Goal: Task Accomplishment & Management: Use online tool/utility

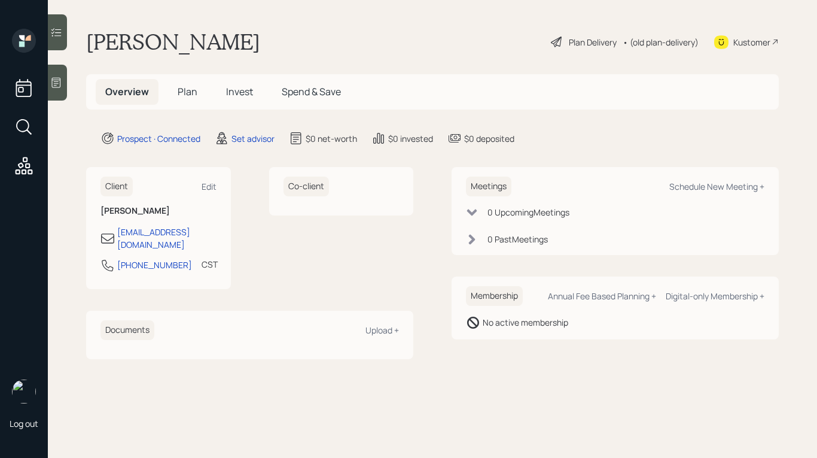
click at [54, 84] on icon at bounding box center [56, 83] width 9 height 10
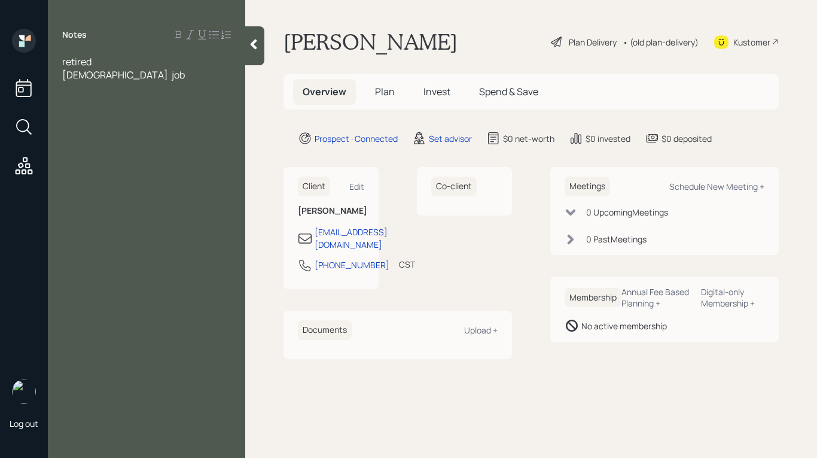
click at [142, 81] on div "[DEMOGRAPHIC_DATA] job" at bounding box center [146, 74] width 169 height 13
click at [108, 63] on div "retired" at bounding box center [146, 61] width 169 height 13
click at [136, 81] on div "retired, 70 part time job" at bounding box center [146, 74] width 169 height 39
click at [141, 73] on div "part time job" at bounding box center [146, 74] width 169 height 13
click at [180, 75] on div "part time job manager -" at bounding box center [146, 81] width 169 height 26
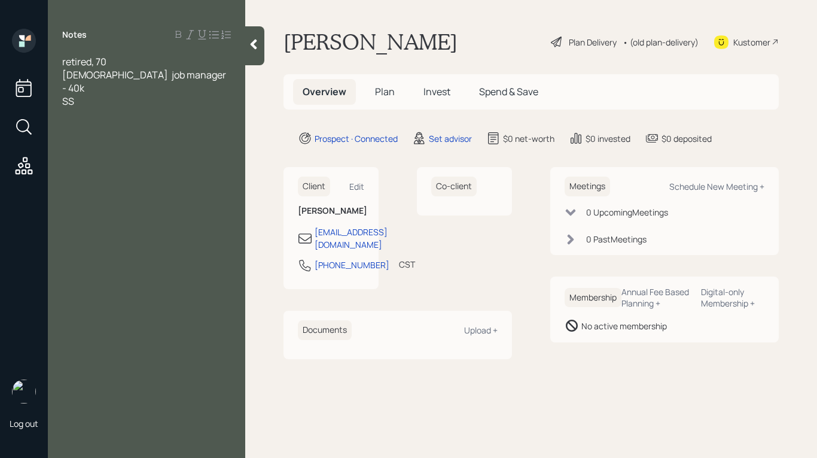
drag, startPoint x: 170, startPoint y: 75, endPoint x: 231, endPoint y: 54, distance: 64.3
click at [170, 75] on span "part time job manager - 40k" at bounding box center [145, 81] width 166 height 26
drag, startPoint x: 90, startPoint y: 87, endPoint x: 96, endPoint y: 87, distance: 6.0
click at [90, 95] on div "SS" at bounding box center [146, 101] width 169 height 13
click at [223, 68] on div "part time job manager - $40k" at bounding box center [146, 81] width 169 height 26
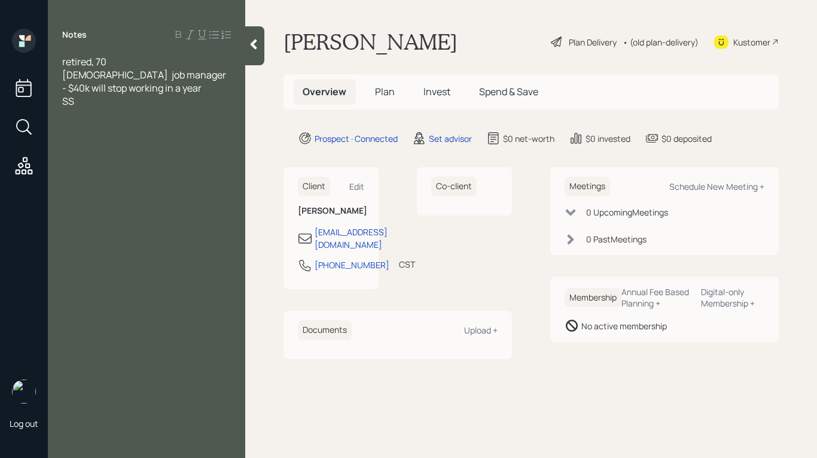
click at [212, 77] on span "part time job manager - $40k will stop working in a year" at bounding box center [145, 81] width 166 height 26
click at [169, 88] on div "part time job manager - $40k will have stop working in a year" at bounding box center [146, 81] width 169 height 26
click at [88, 102] on div "SS" at bounding box center [146, 101] width 169 height 13
click at [144, 98] on div "SS monthly" at bounding box center [146, 101] width 169 height 13
click at [134, 102] on div "SS monthly" at bounding box center [146, 101] width 169 height 13
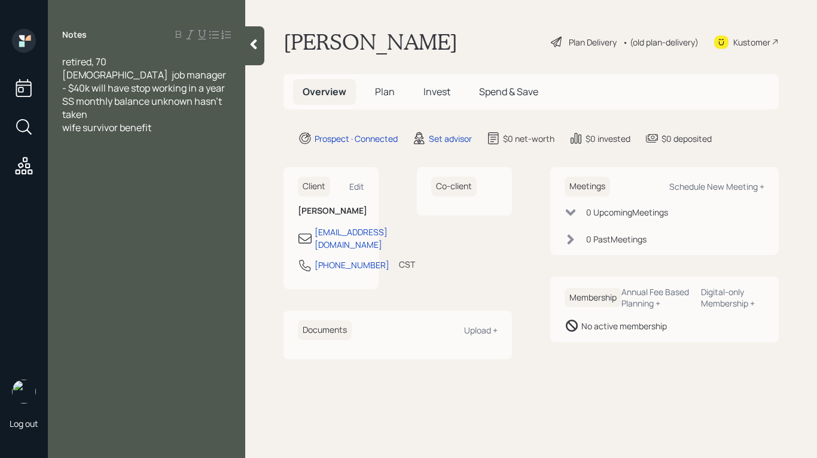
click at [111, 113] on div "SS monthly balance unknown hasn't taken" at bounding box center [146, 108] width 169 height 26
click at [165, 124] on div "wife survivor benefit" at bounding box center [146, 127] width 169 height 13
click at [113, 143] on div "pension" at bounding box center [146, 140] width 169 height 13
click at [104, 144] on span "pension 300" at bounding box center [89, 140] width 54 height 13
click at [120, 155] on div "roth IRA" at bounding box center [146, 153] width 169 height 13
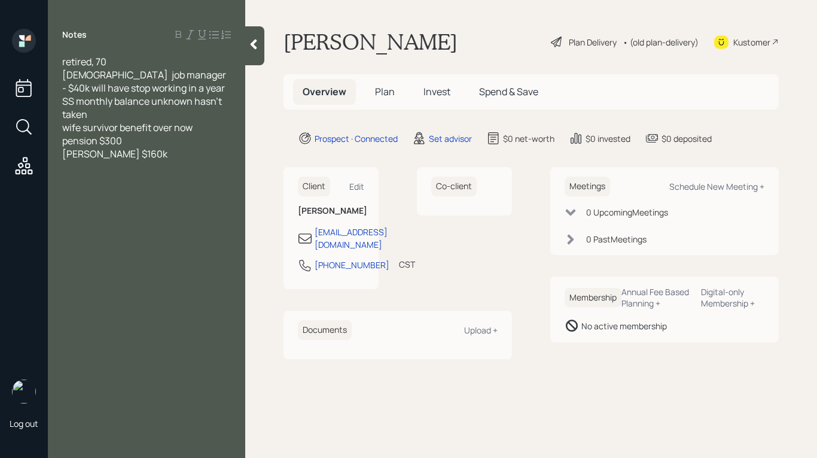
click at [145, 154] on div "roth IRA $160k" at bounding box center [146, 153] width 169 height 13
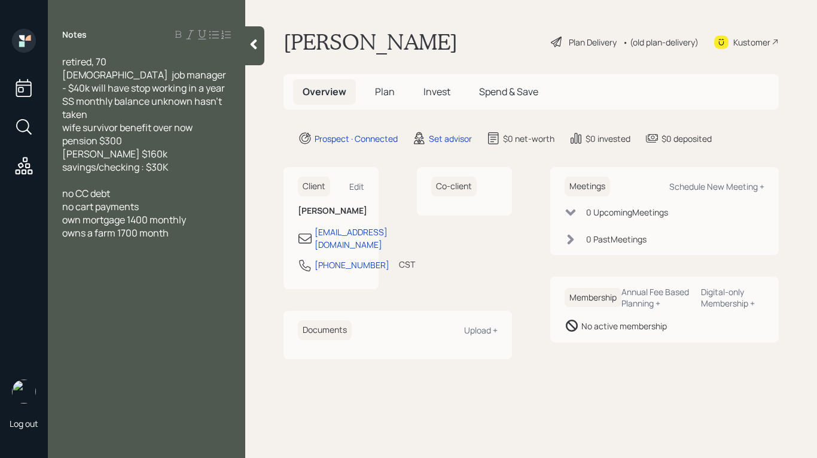
click at [202, 220] on div "own mortgage 1400 monthly" at bounding box center [146, 219] width 169 height 13
click at [184, 236] on div "owns a farm 1700 month" at bounding box center [146, 232] width 169 height 13
click at [208, 218] on span "own mortgage 1400 monthly 182 K" at bounding box center [136, 219] width 148 height 13
click at [69, 262] on div at bounding box center [146, 258] width 169 height 13
click at [190, 219] on span "own mortgage 1400 monthly 182K" at bounding box center [135, 219] width 146 height 13
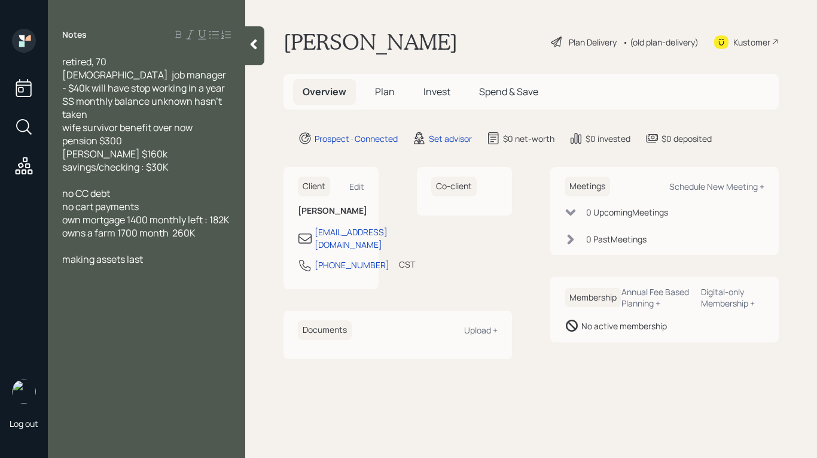
click at [176, 239] on span "owns a farm 1700 month 260K" at bounding box center [128, 232] width 133 height 13
click at [169, 266] on div "making assets last" at bounding box center [146, 258] width 169 height 13
click at [107, 279] on span "agressive/ conservative" at bounding box center [114, 272] width 104 height 13
click at [218, 279] on div "agressiv 80% conservative" at bounding box center [146, 272] width 169 height 13
click at [758, 186] on div "Schedule New Meeting +" at bounding box center [716, 186] width 95 height 11
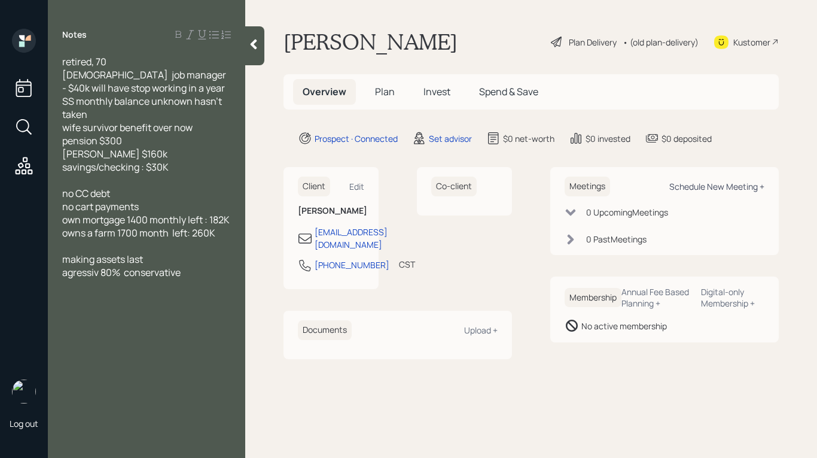
select select "round-robin"
click at [739, 191] on div "Schedule New Meeting +" at bounding box center [716, 186] width 95 height 11
select select "round-robin"
click at [729, 190] on div "Schedule New Meeting +" at bounding box center [716, 186] width 95 height 11
select select "round-robin"
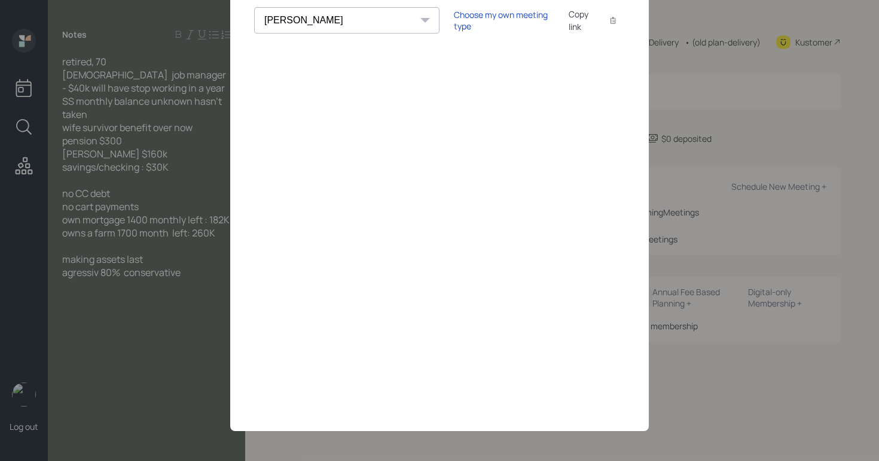
scroll to position [78, 0]
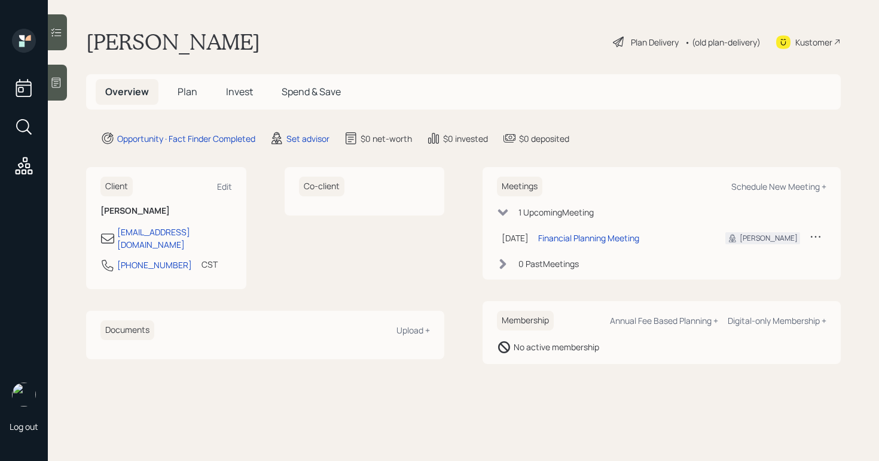
click at [63, 83] on div at bounding box center [57, 83] width 19 height 36
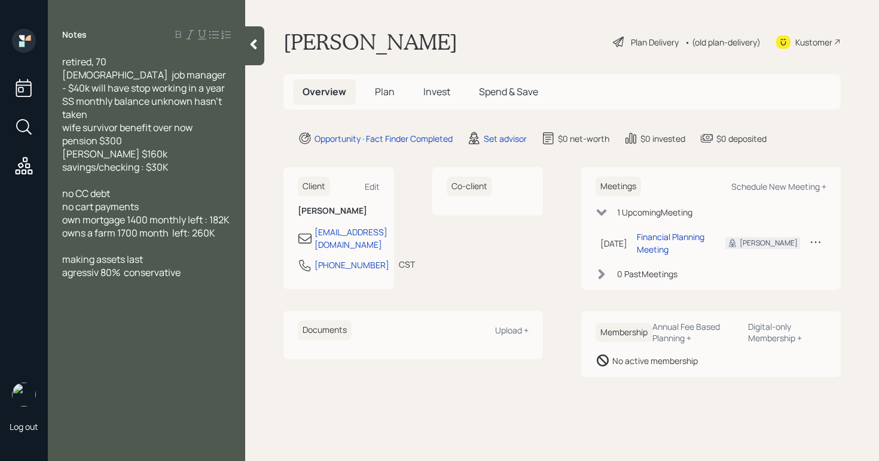
click at [123, 73] on span "retired, 70 [DEMOGRAPHIC_DATA] job manager - $40k will have stop working in a y…" at bounding box center [145, 114] width 166 height 118
click at [196, 89] on div "retired, 70 [DEMOGRAPHIC_DATA] job -manager - $40k will have stop working in a …" at bounding box center [146, 114] width 169 height 118
click at [109, 115] on div "retired, 70 part time job -manager - $40k will have stop working in a year SS m…" at bounding box center [146, 114] width 169 height 118
click at [63, 126] on span "retired, 70 part time job -manager - $40k will have stop working in a year SS m…" at bounding box center [147, 114] width 170 height 118
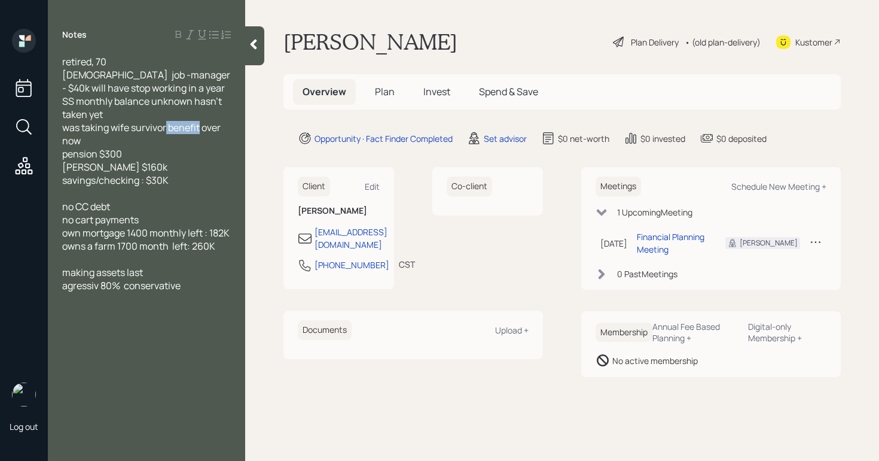
drag, startPoint x: 203, startPoint y: 126, endPoint x: 229, endPoint y: 136, distance: 28.2
click at [228, 136] on div "retired, 70 part time job -manager - $40k will have stop working in a year SS m…" at bounding box center [146, 121] width 169 height 132
click at [130, 159] on div "retired, 70 part time job -manager - $40k will have stop working in a year SS m…" at bounding box center [146, 121] width 169 height 132
click at [95, 220] on span "no CC debt no cart payments own mortgage 1400 monthly left : 182K owns a farm 1…" at bounding box center [146, 226] width 168 height 53
drag, startPoint x: 81, startPoint y: 233, endPoint x: 125, endPoint y: 227, distance: 44.1
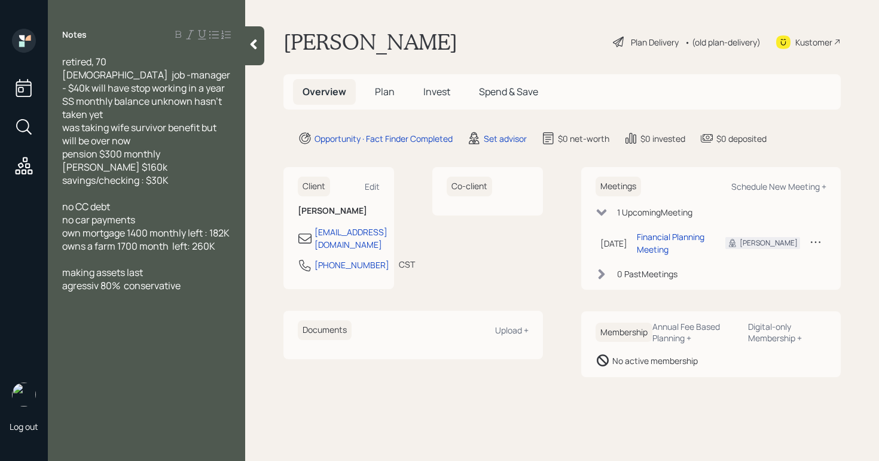
click at [84, 233] on span "no CC debt no car payments own mortgage 1400 monthly left : 182K owns a farm 17…" at bounding box center [146, 226] width 168 height 53
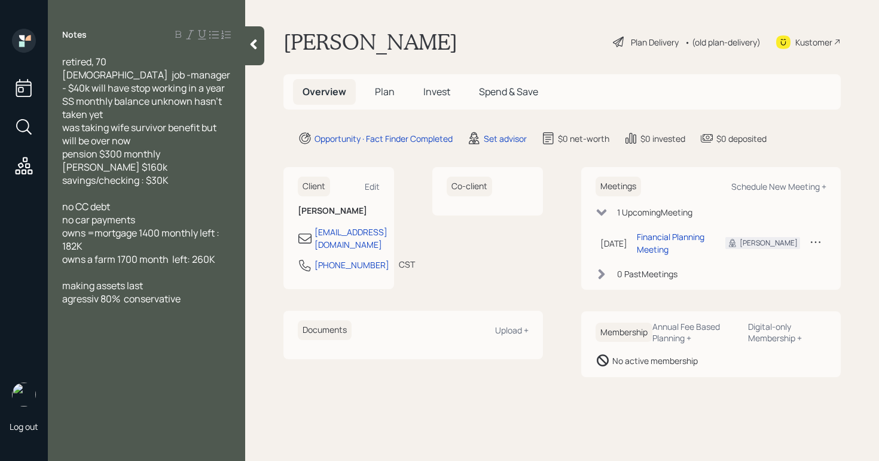
click at [220, 236] on span "no CC debt no car payments owns =mortgage 1400 monthly left : 182K owns a farm …" at bounding box center [141, 233] width 159 height 66
click at [171, 259] on span "no CC debt no car payments owns =mortgage 1400 monthly left balance: 182K owns …" at bounding box center [139, 233] width 154 height 66
click at [194, 261] on span "no CC debt no car payments owns =mortgage 1400 monthly left balance: 182K owns …" at bounding box center [141, 233] width 159 height 66
click at [199, 238] on span "no CC debt no car payments owns =mortgage 1400 monthly left balance: 182K owns …" at bounding box center [142, 233] width 160 height 66
click at [197, 261] on span "no CC debt no car payments owns =mortgage 1400 monthly, left balance: 182K owns…" at bounding box center [142, 233] width 160 height 66
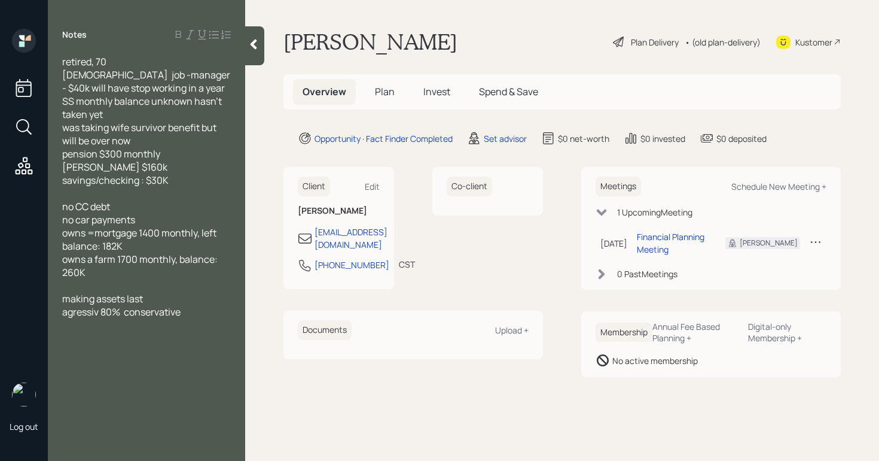
click at [230, 233] on div "no CC debt no car payments owns =mortgage 1400 monthly, left balance: 182K owns…" at bounding box center [146, 239] width 169 height 79
click at [62, 294] on span "making assets last agressiv 80% conservative" at bounding box center [121, 305] width 118 height 26
click at [64, 309] on span "concerns: making assets last agressiv 80% conservative" at bounding box center [125, 305] width 127 height 26
click at [178, 317] on span "concerns: making assets last current strategy: agressiv 80% conservative" at bounding box center [131, 311] width 138 height 39
click at [133, 328] on div "concerns: making assets last current strategy: agressive 80% conservative" at bounding box center [146, 311] width 169 height 39
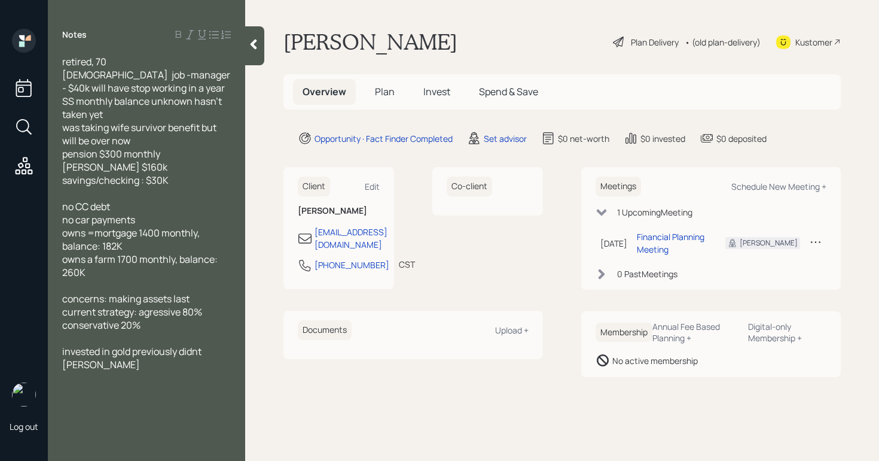
click at [76, 364] on span "invested in gold previously didnt gowell" at bounding box center [132, 358] width 141 height 26
click at [72, 385] on div "Notes retired, 70 part time job -manager - $40k will have stop working in a yea…" at bounding box center [146, 238] width 197 height 418
click at [74, 383] on div at bounding box center [146, 377] width 169 height 13
click at [63, 380] on span "conversation topic: hates optimum" at bounding box center [138, 377] width 153 height 13
click at [68, 171] on span "retired, 70 part time job -manager - $40k will have stop working in a year SS m…" at bounding box center [147, 121] width 170 height 132
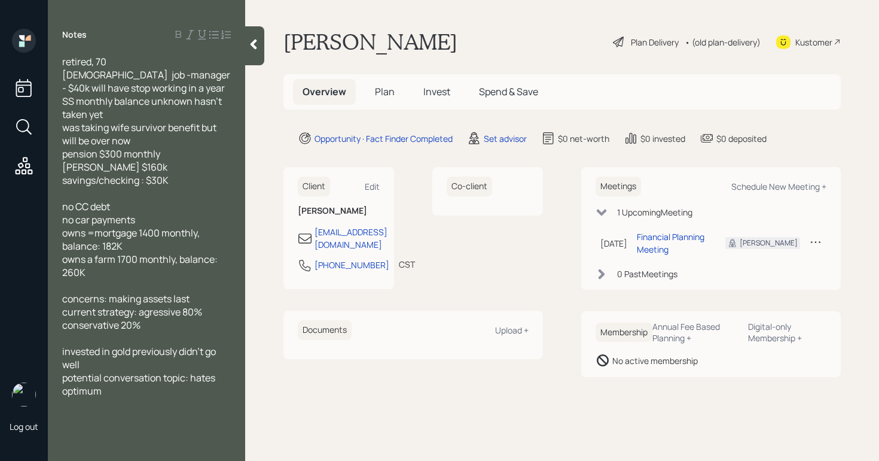
click at [142, 397] on div "Notes retired, 70 part time job -manager - $40k will have stop working in a yea…" at bounding box center [146, 238] width 197 height 418
click at [119, 395] on div "potential conversation topic: hates optimum" at bounding box center [146, 384] width 169 height 26
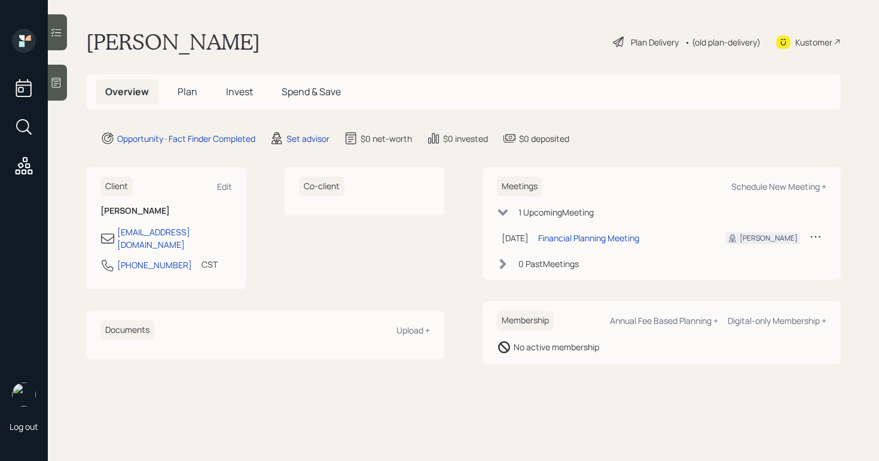
click at [51, 82] on icon at bounding box center [56, 83] width 12 height 12
